Goal: Find contact information: Find contact information

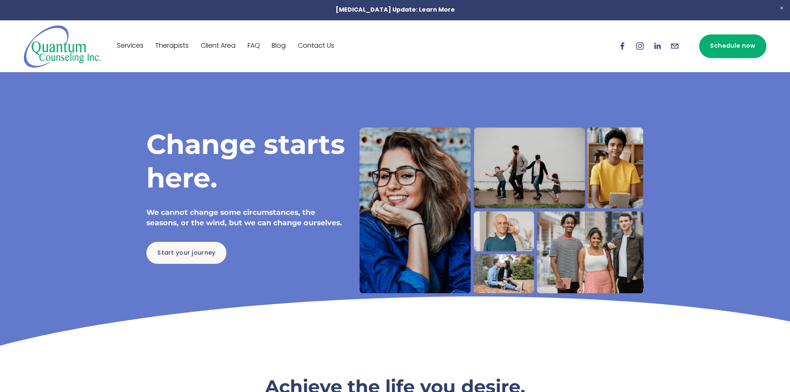
click at [162, 44] on link "Therapists" at bounding box center [172, 45] width 34 height 13
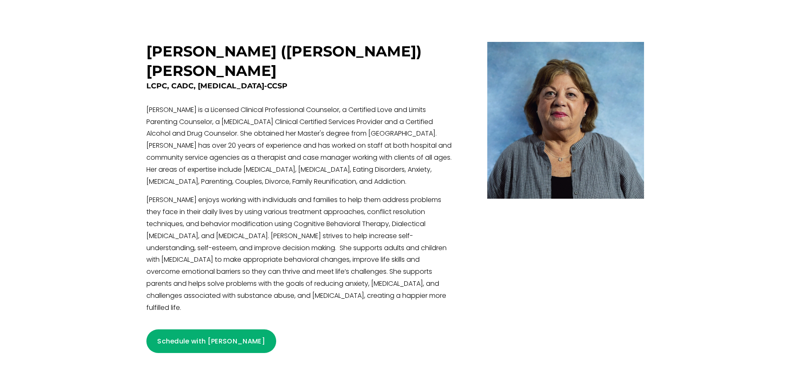
scroll to position [1873, 0]
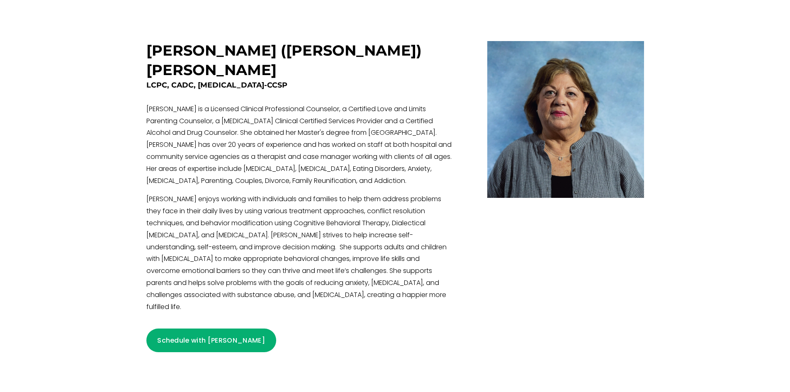
click at [221, 329] on link "Schedule with [PERSON_NAME]" at bounding box center [211, 341] width 130 height 24
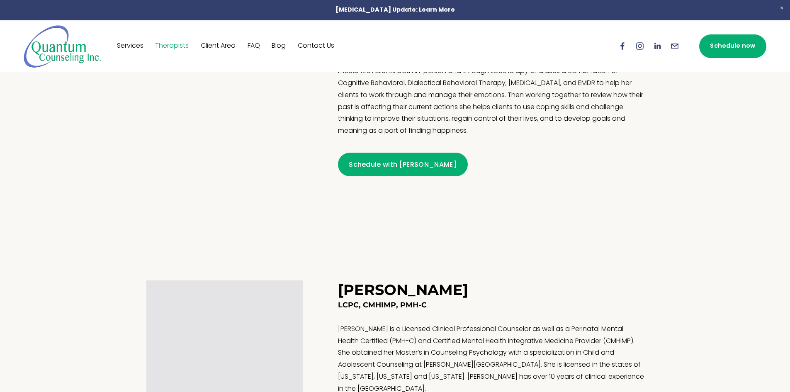
scroll to position [836, 0]
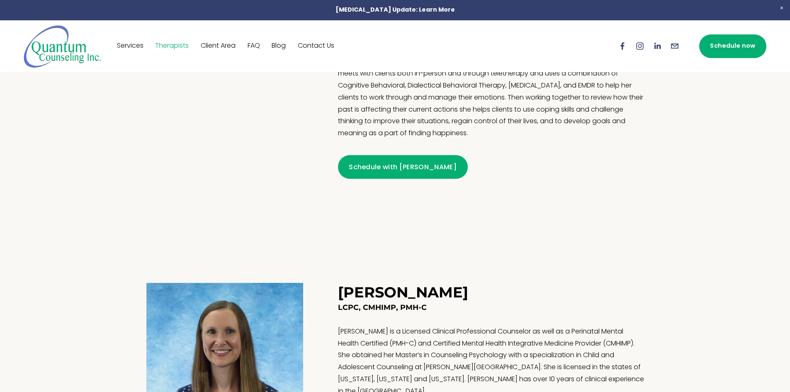
click at [327, 45] on link "Contact Us" at bounding box center [316, 45] width 37 height 13
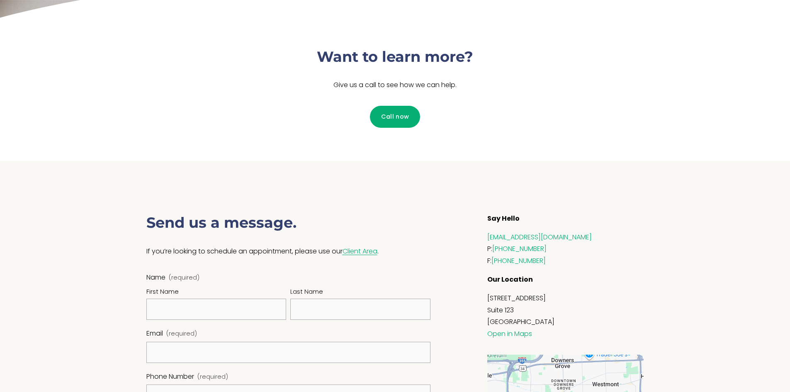
scroll to position [227, 0]
